Goal: Find contact information: Find contact information

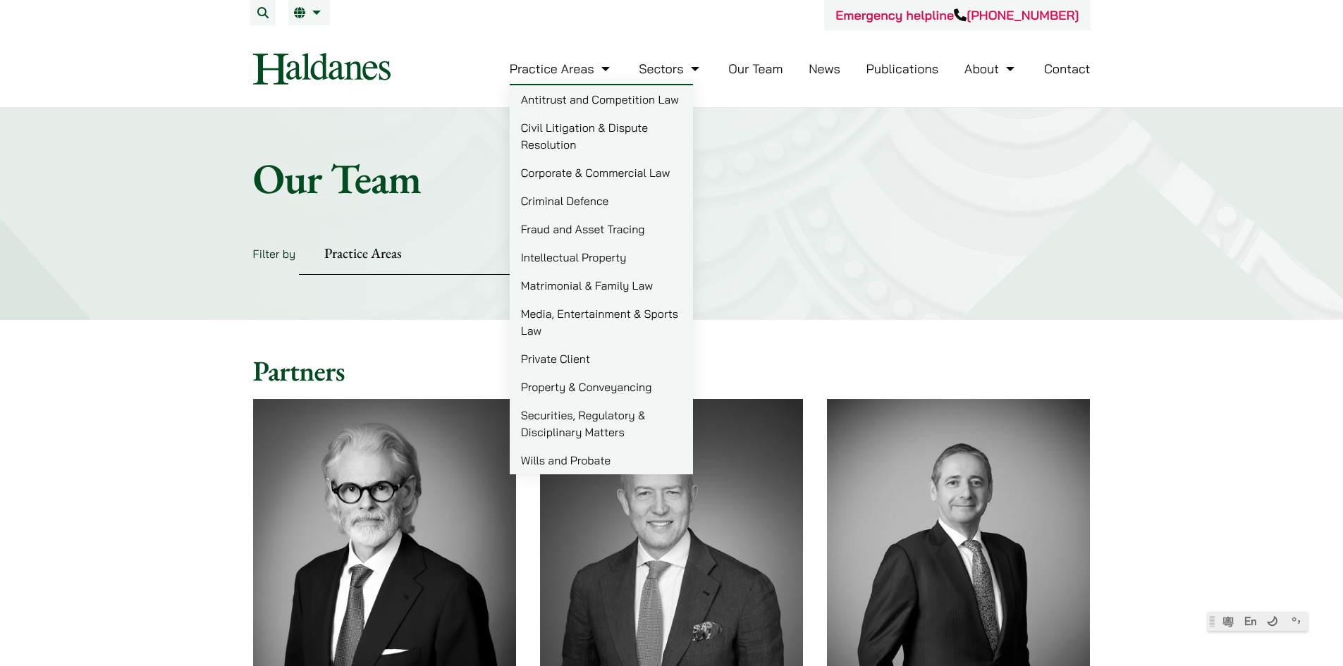
click at [372, 57] on img at bounding box center [321, 69] width 137 height 32
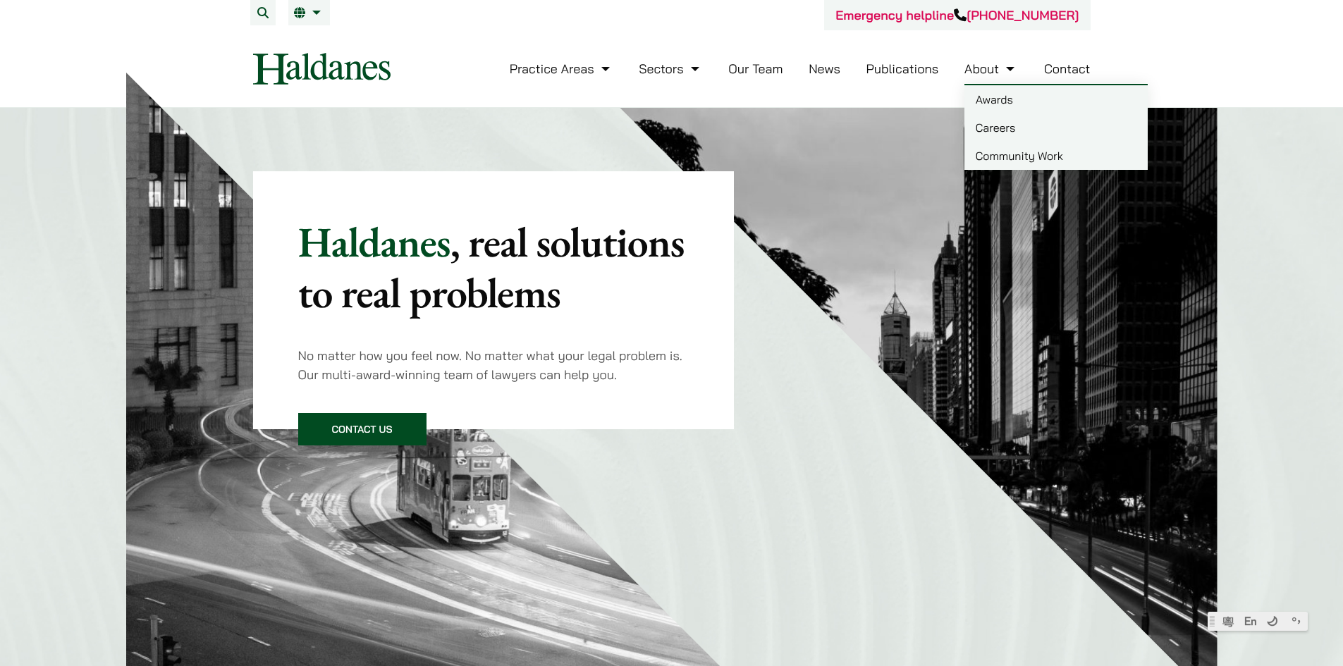
click at [989, 74] on link "About" at bounding box center [991, 69] width 54 height 16
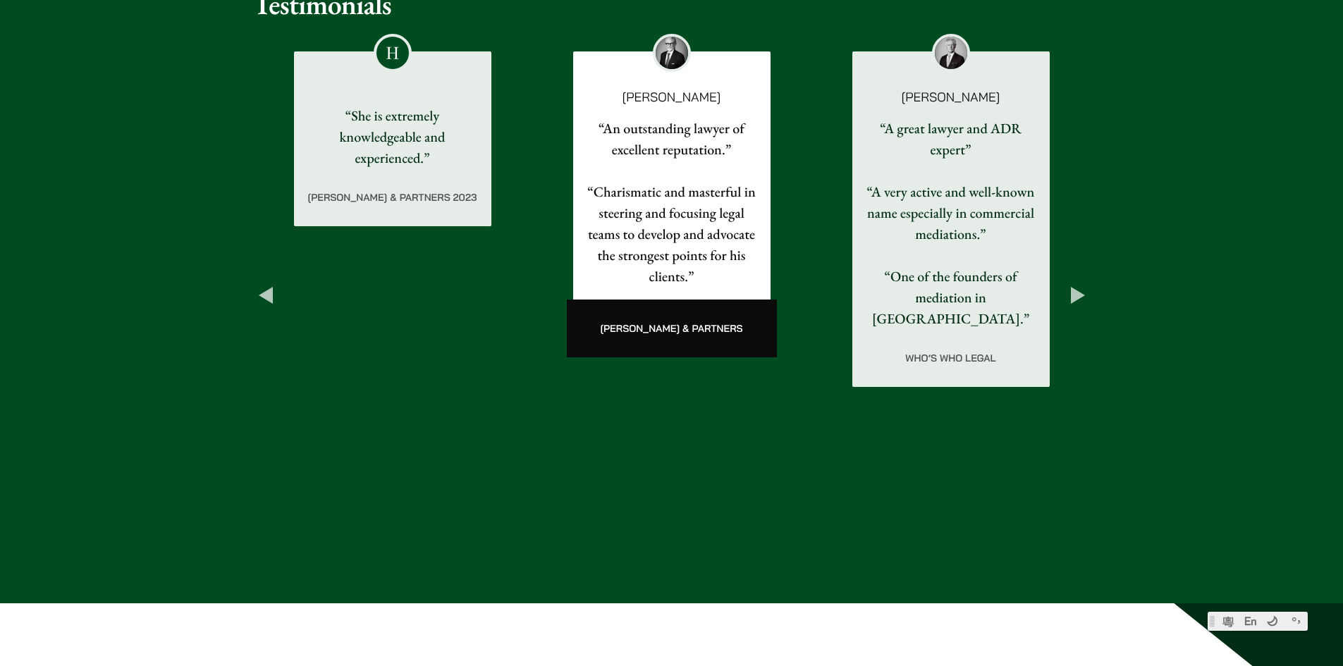
scroll to position [2326, 0]
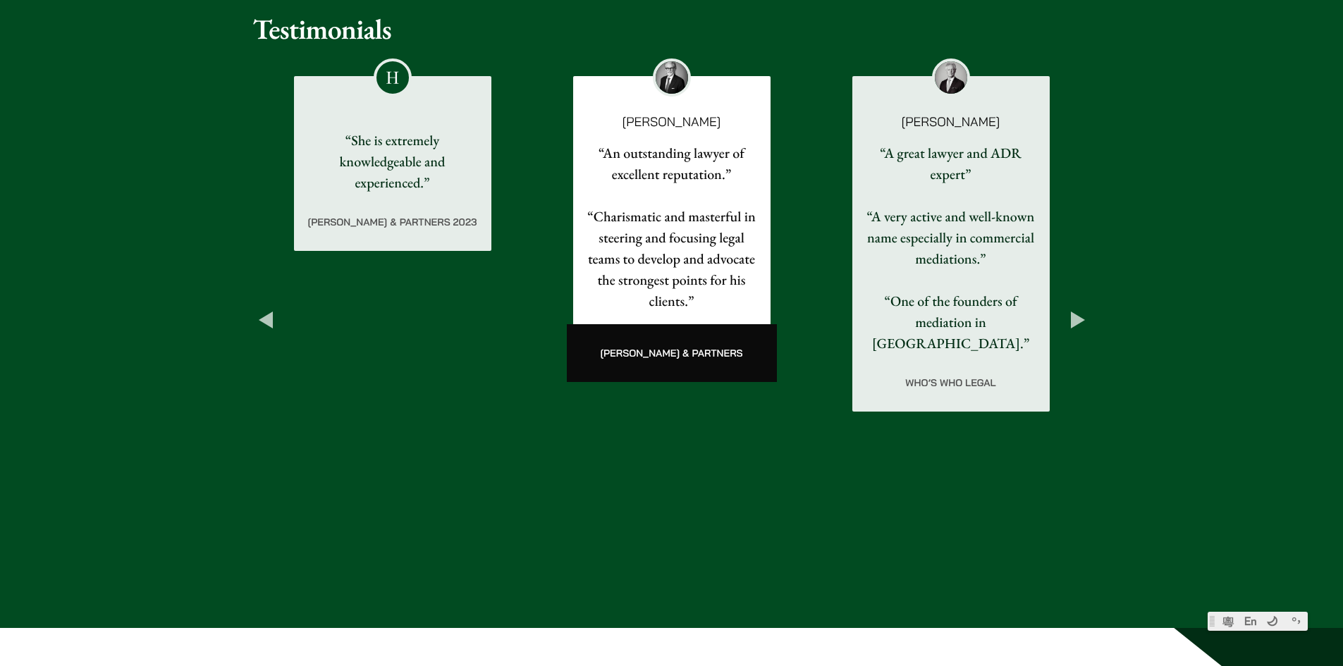
click at [389, 82] on div at bounding box center [393, 77] width 38 height 38
drag, startPoint x: 389, startPoint y: 82, endPoint x: 417, endPoint y: 137, distance: 62.4
click at [411, 128] on div at bounding box center [392, 86] width 197 height 85
drag, startPoint x: 426, startPoint y: 153, endPoint x: 448, endPoint y: 226, distance: 76.5
click at [441, 215] on div "“She is extremely knowledgeable and experienced.” [PERSON_NAME] & Partners 2023" at bounding box center [393, 163] width 197 height 175
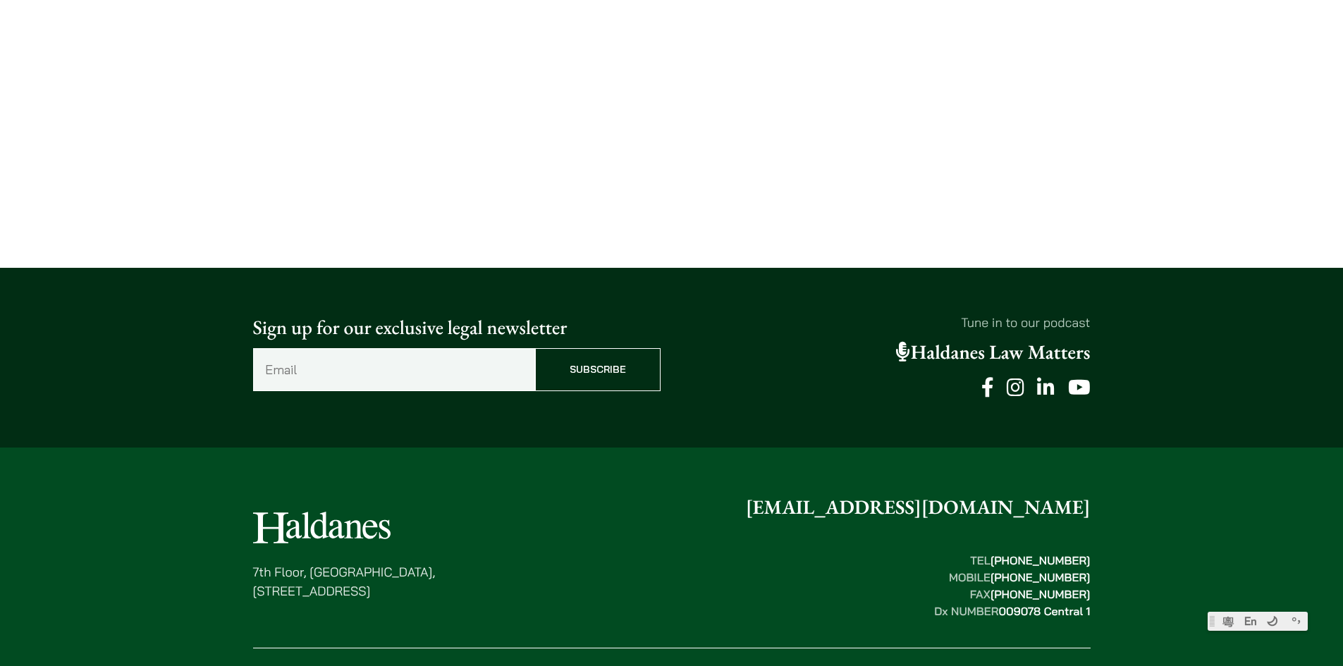
scroll to position [3359, 0]
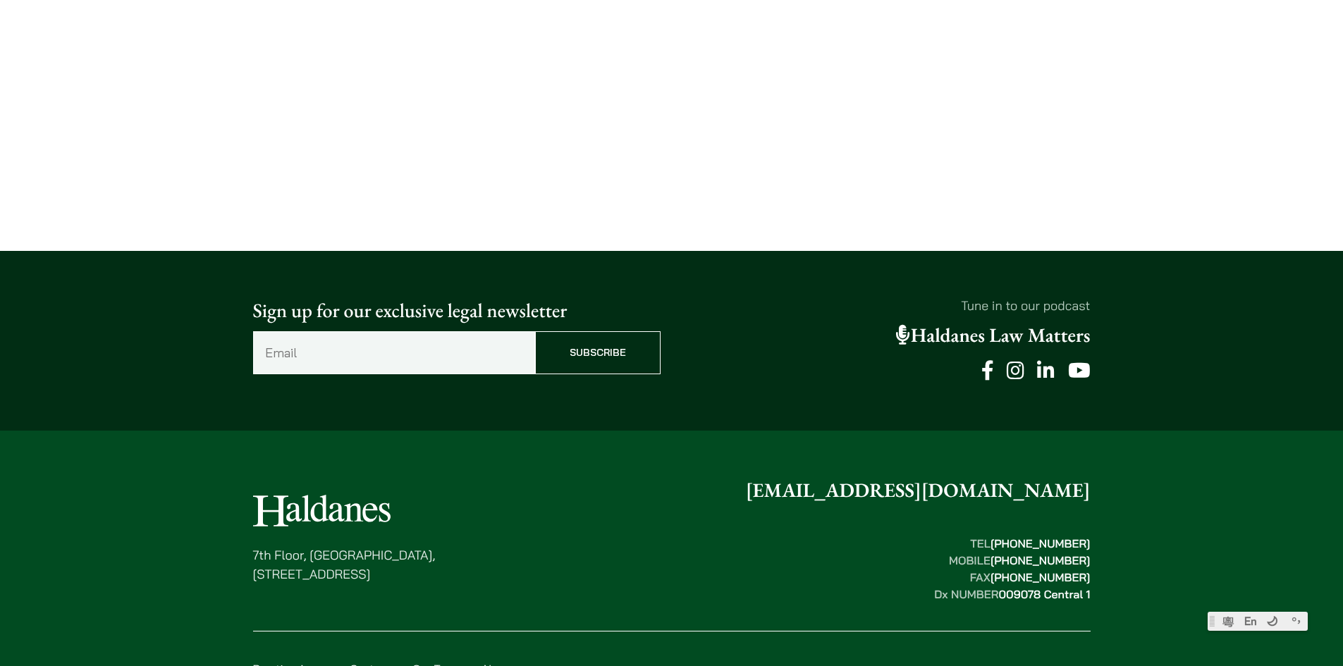
click at [252, 484] on div "[STREET_ADDRESS] [EMAIL_ADDRESS][DOMAIN_NAME] TEL  [PHONE_NUMBER] MOBILE  [PHON…" at bounding box center [672, 592] width 888 height 233
drag, startPoint x: 252, startPoint y: 484, endPoint x: 453, endPoint y: 502, distance: 202.3
click at [453, 502] on div "[STREET_ADDRESS] [EMAIL_ADDRESS][DOMAIN_NAME] TEL  [PHONE_NUMBER] MOBILE  [PHON…" at bounding box center [672, 592] width 888 height 233
copy p "[STREET_ADDRESS]"
